Goal: Task Accomplishment & Management: Use online tool/utility

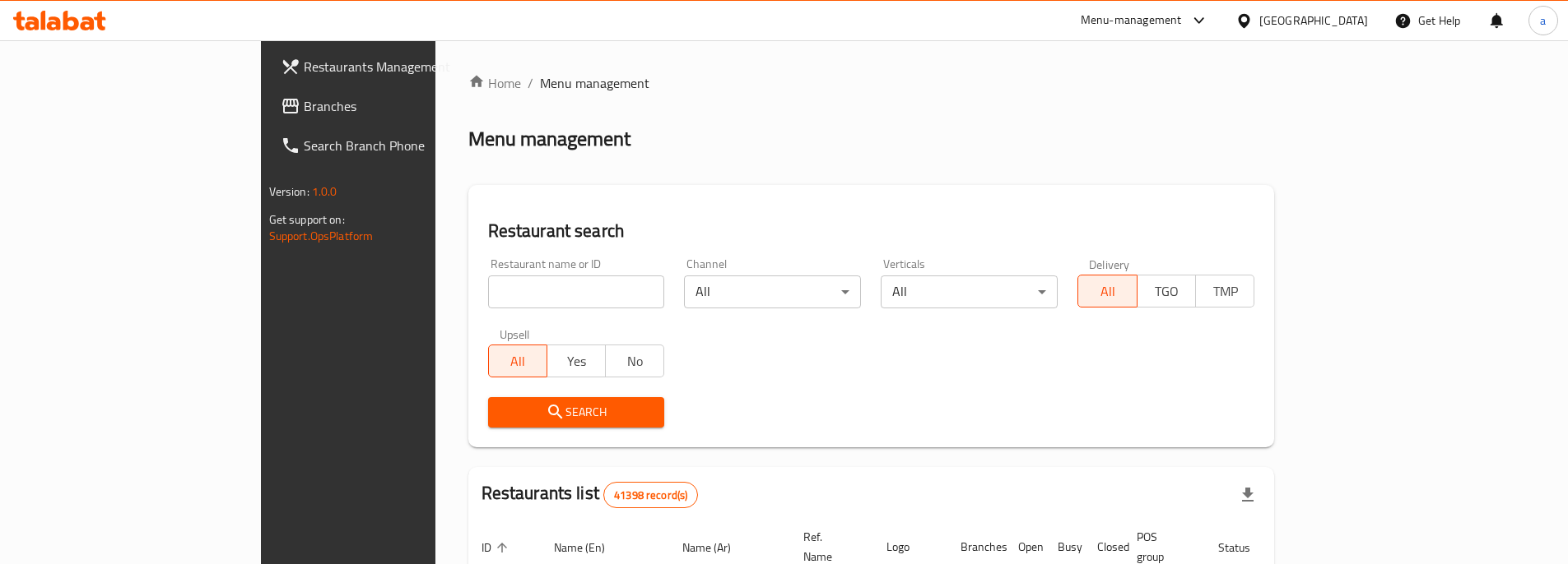
click at [304, 108] on span "Branches" at bounding box center [407, 106] width 206 height 19
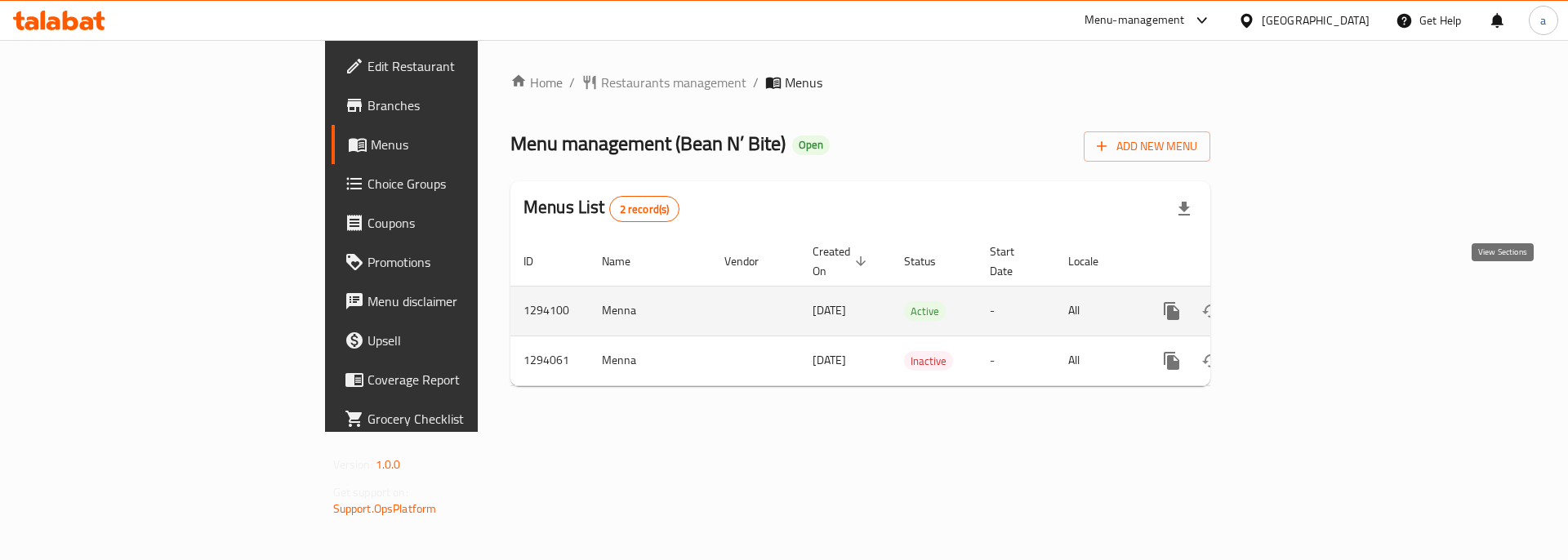
click at [1309, 302] on link "enhanced table" at bounding box center [1289, 311] width 40 height 40
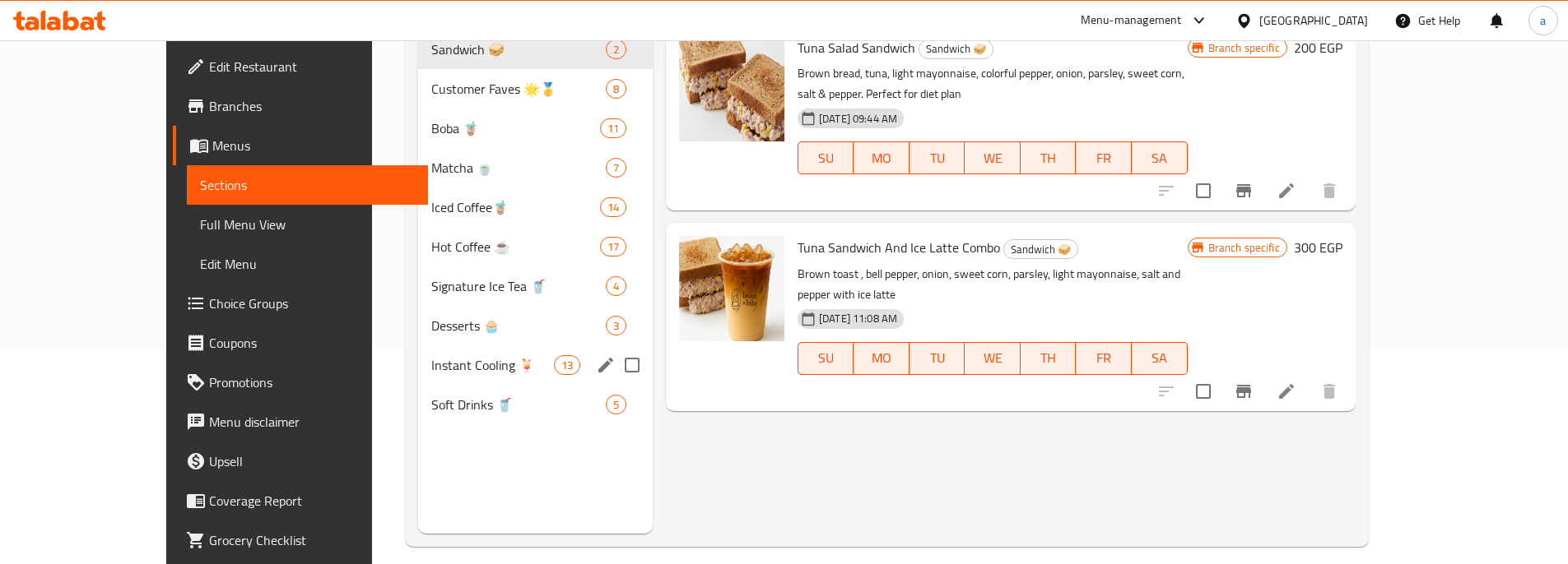
scroll to position [230, 0]
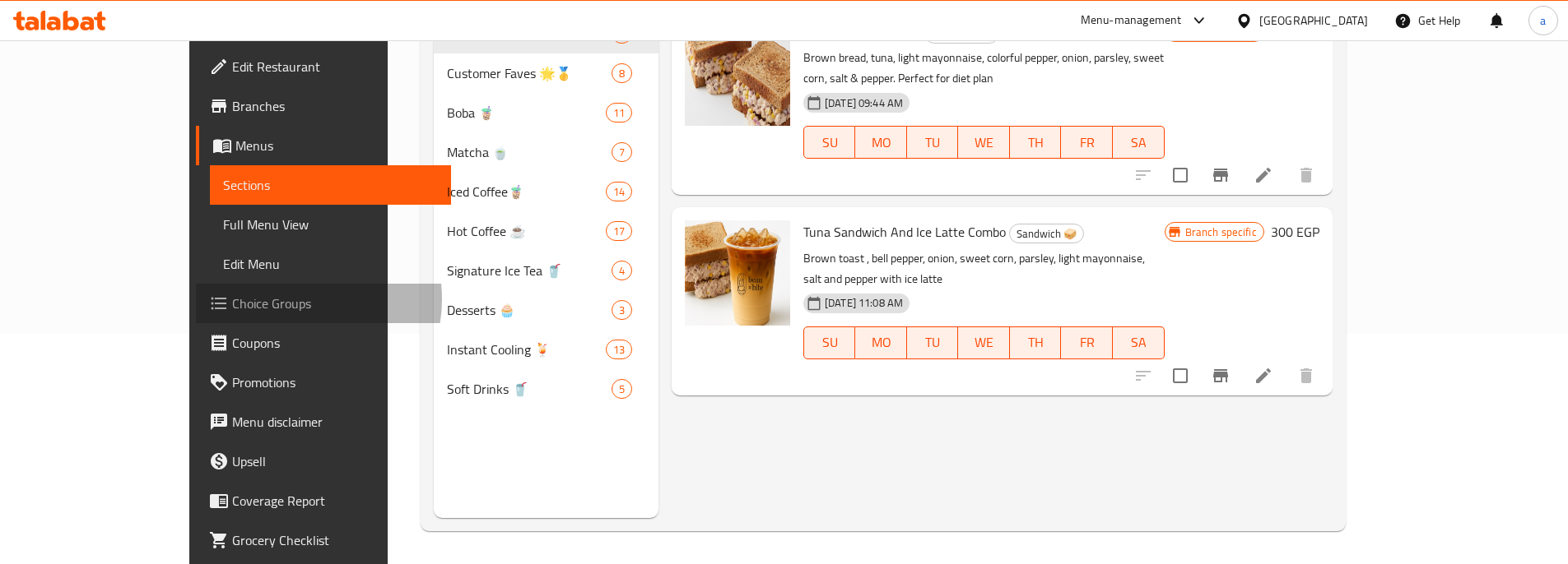
click at [232, 299] on span "Choice Groups" at bounding box center [335, 304] width 206 height 19
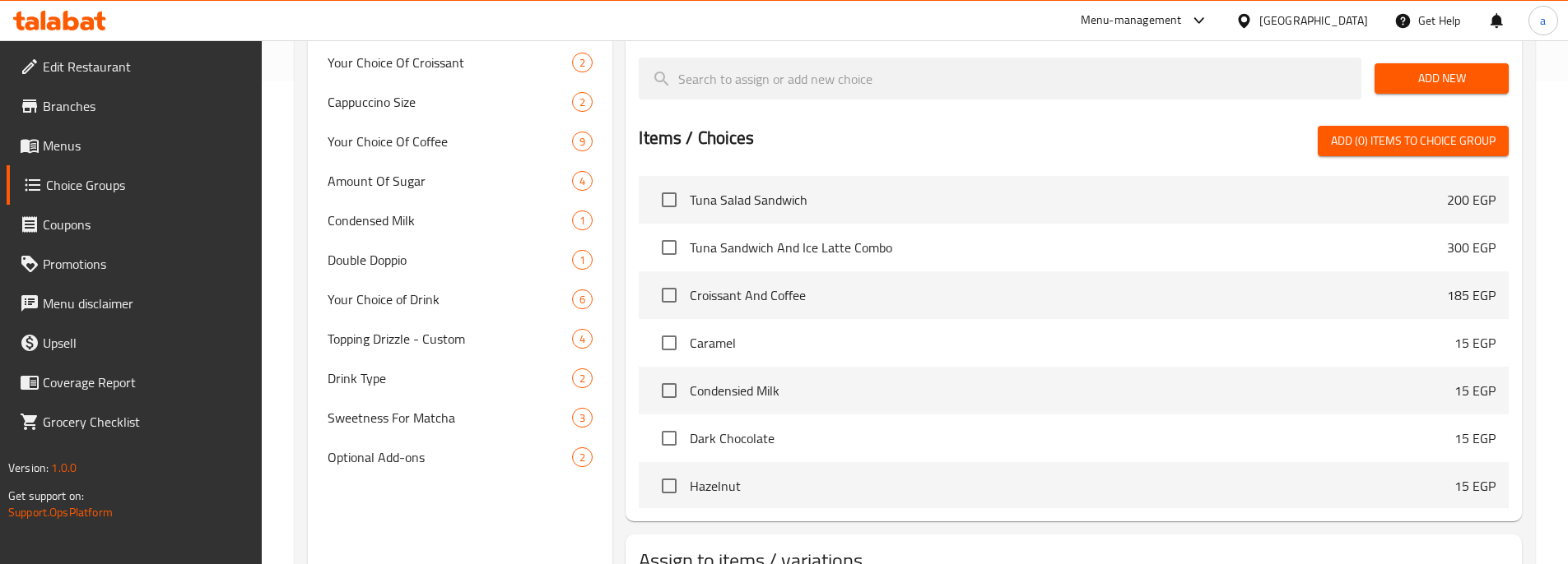
scroll to position [562, 0]
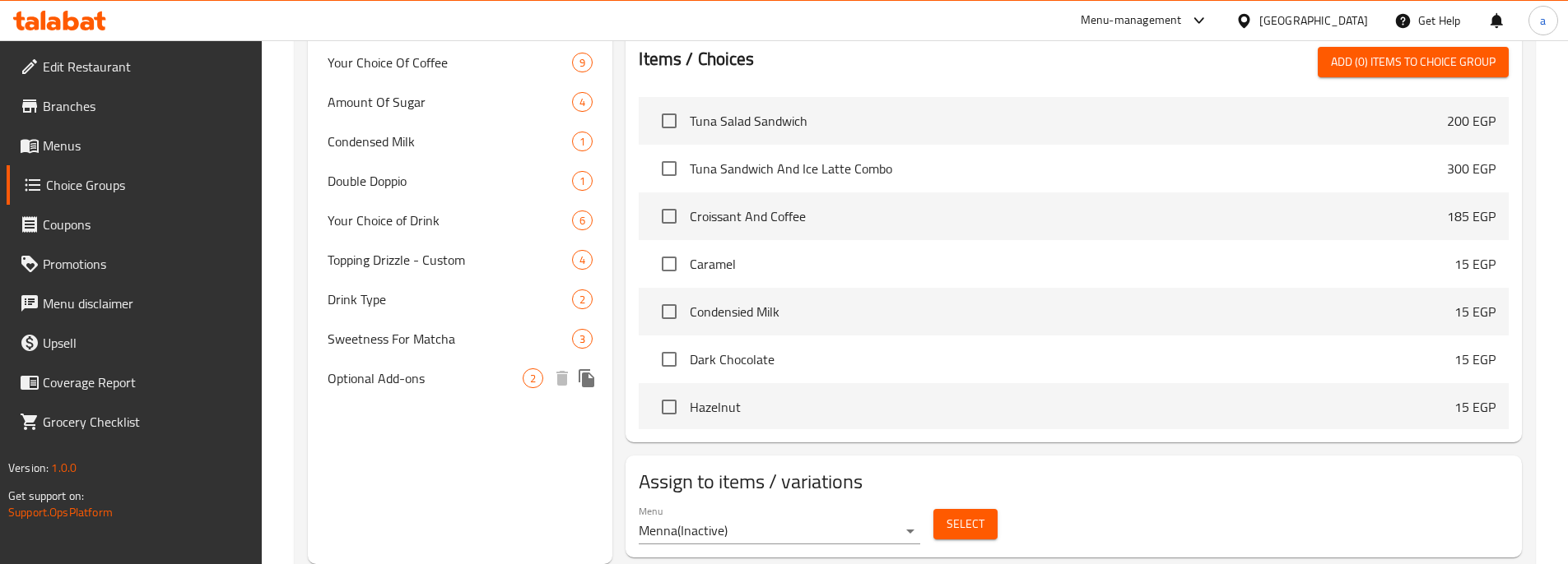
click at [442, 385] on span "Optional Add-ons" at bounding box center [426, 379] width 196 height 19
type input "Optional Add-ons"
type input "إضافات اختيارية"
type input "0"
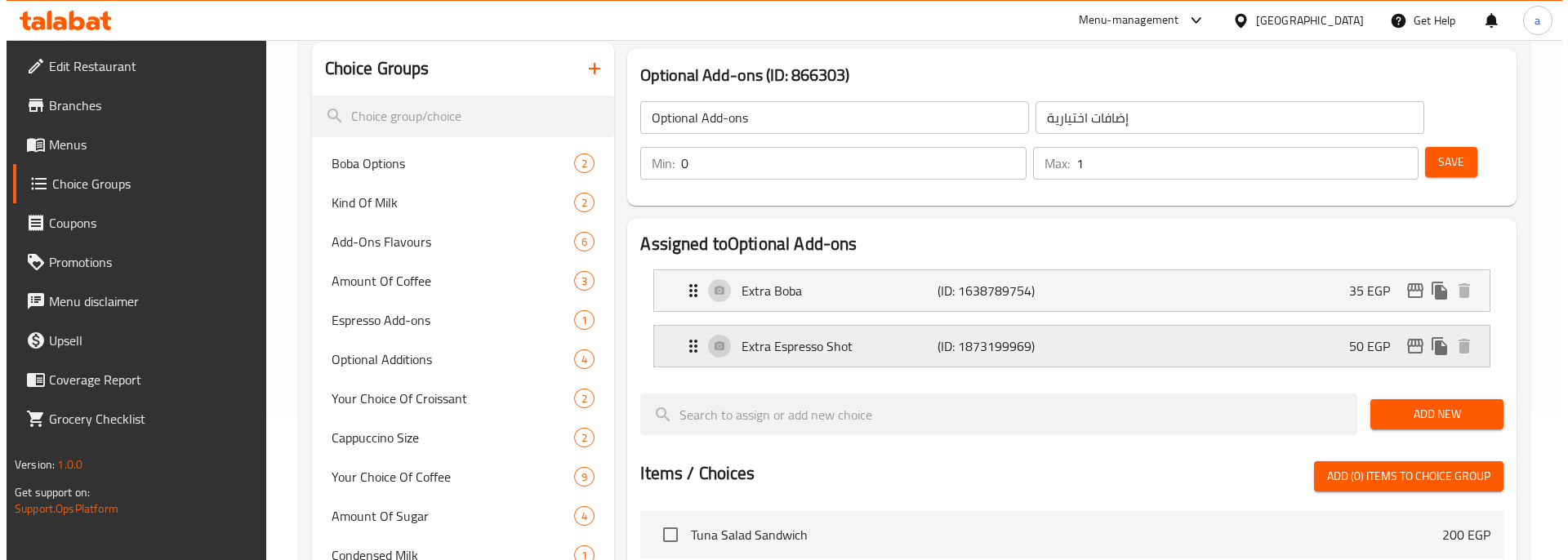
scroll to position [0, 0]
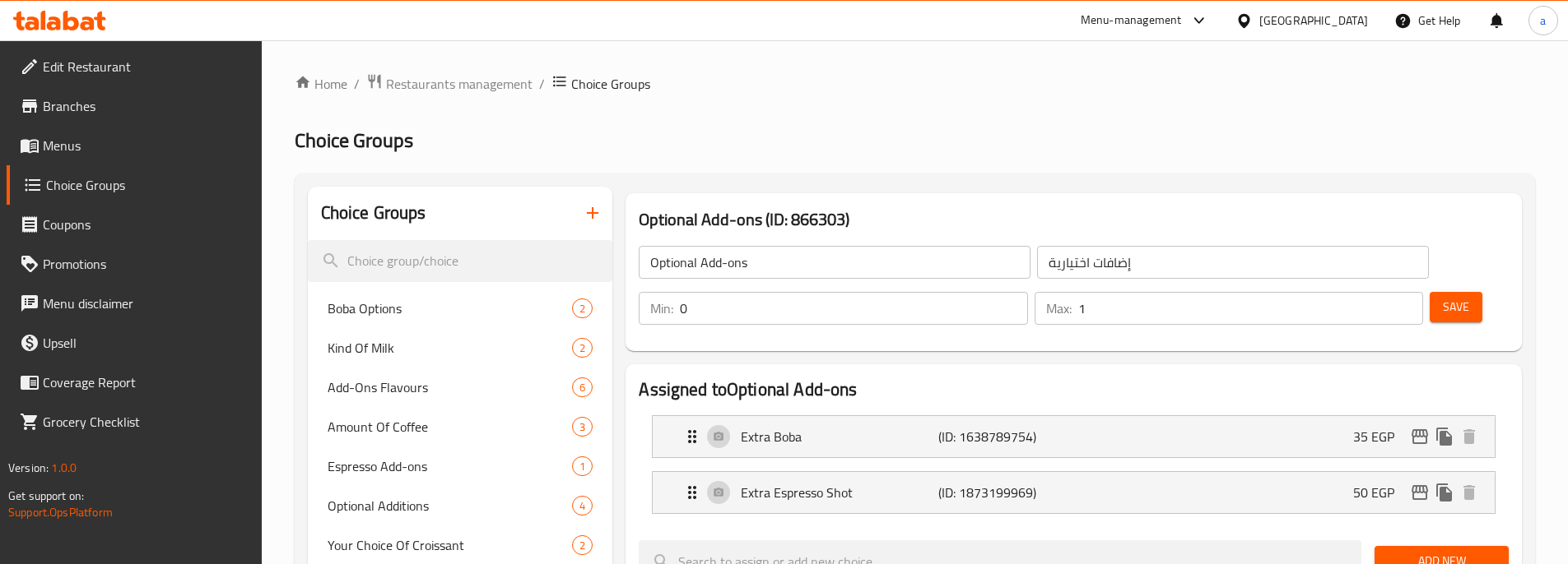
click at [1042, 145] on h2 "Choice Groups" at bounding box center [914, 140] width 1241 height 26
